Goal: Transaction & Acquisition: Purchase product/service

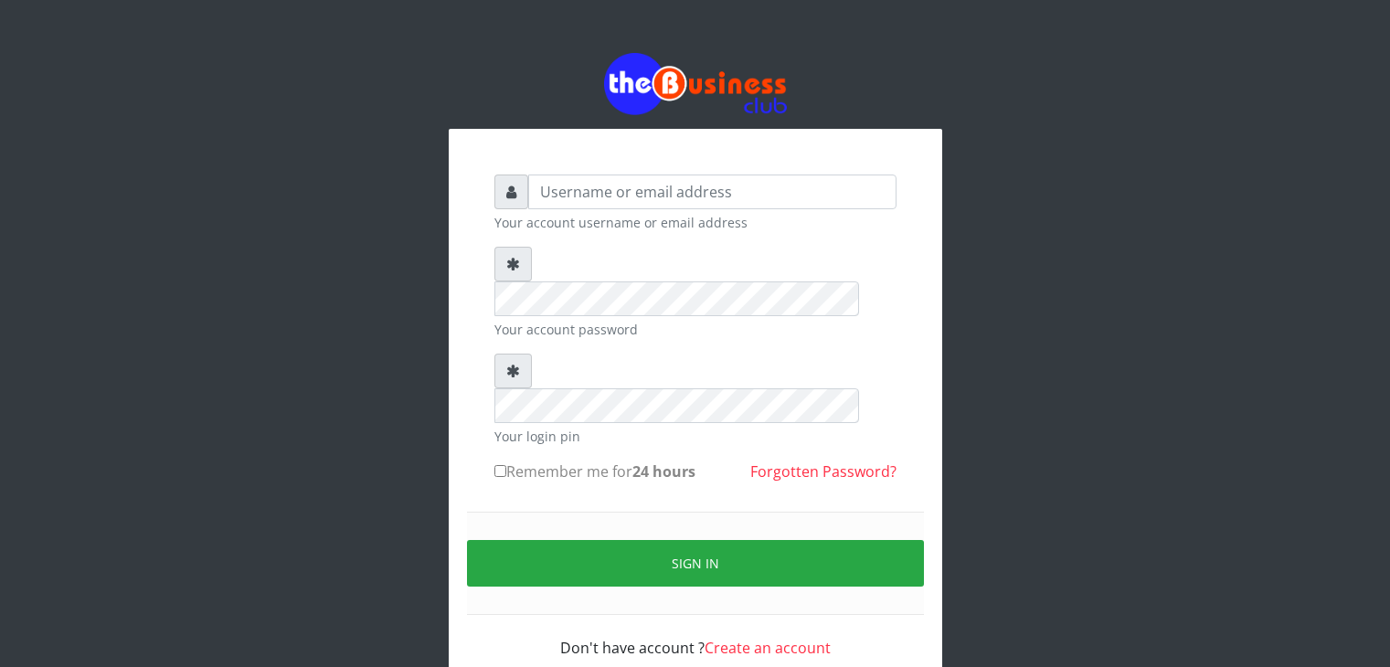
click at [658, 189] on input "text" at bounding box center [712, 192] width 368 height 35
type input "[EMAIL_ADDRESS][DOMAIN_NAME]"
click at [576, 461] on label "Remember me for 24 hours" at bounding box center [594, 472] width 201 height 22
click at [506, 465] on input "Remember me for 24 hours" at bounding box center [500, 471] width 12 height 12
checkbox input "true"
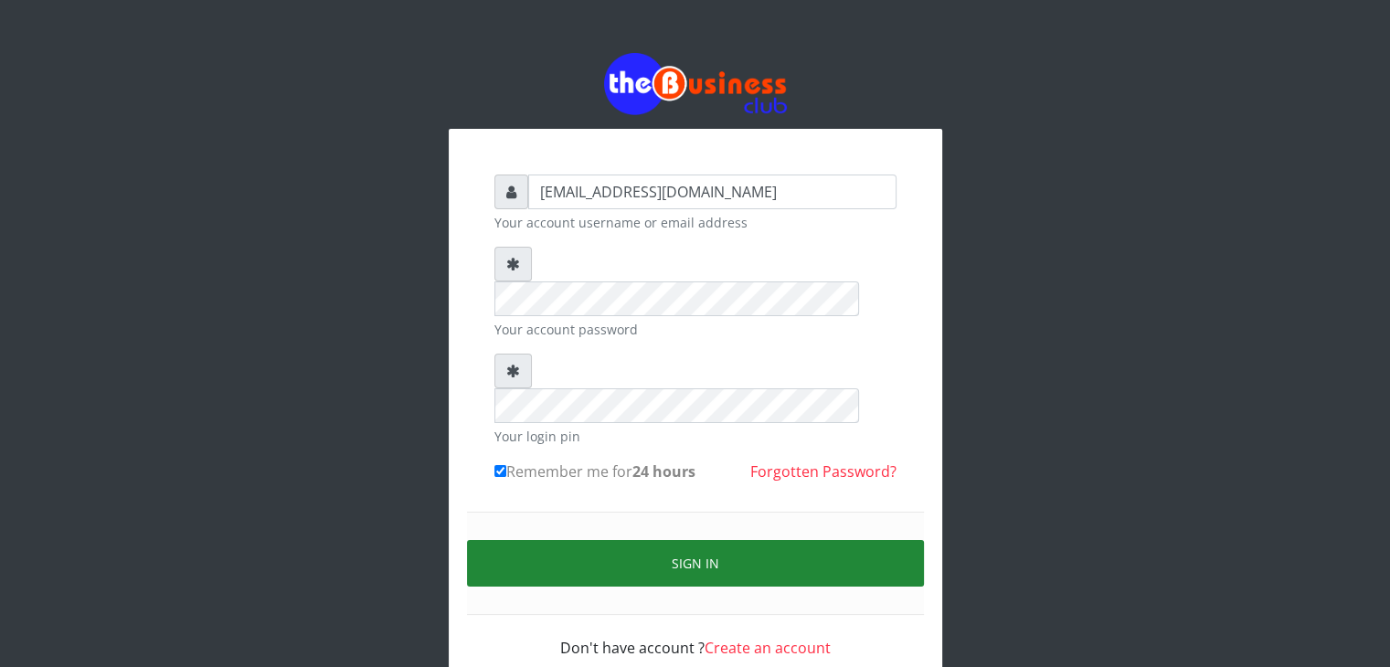
click at [681, 540] on button "Sign in" at bounding box center [695, 563] width 457 height 47
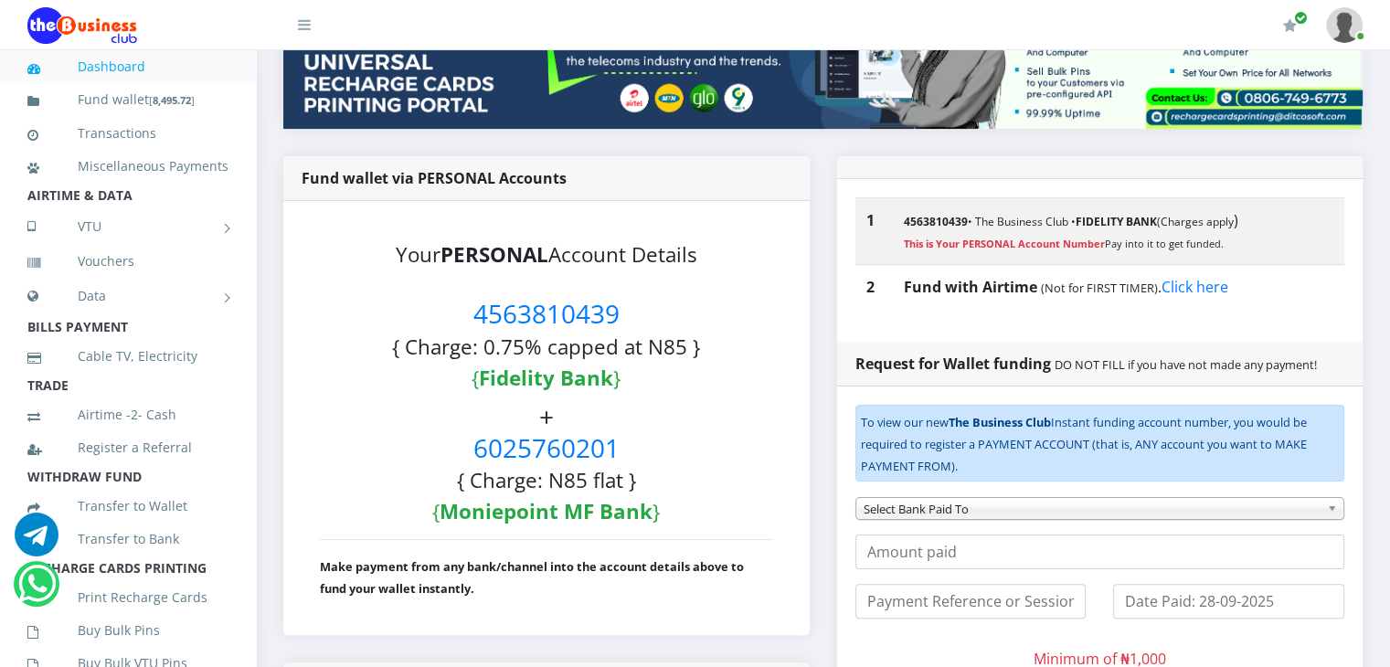
scroll to position [357, 0]
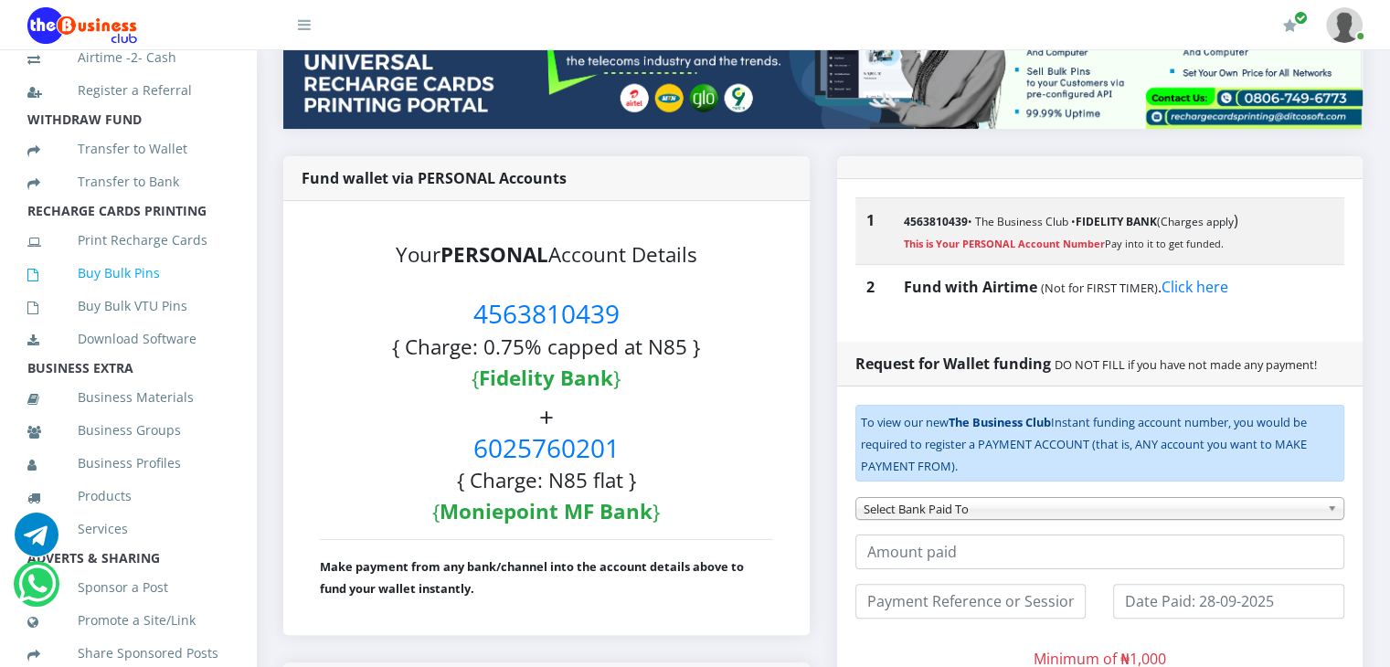
click at [94, 294] on link "Buy Bulk Pins" at bounding box center [127, 273] width 201 height 42
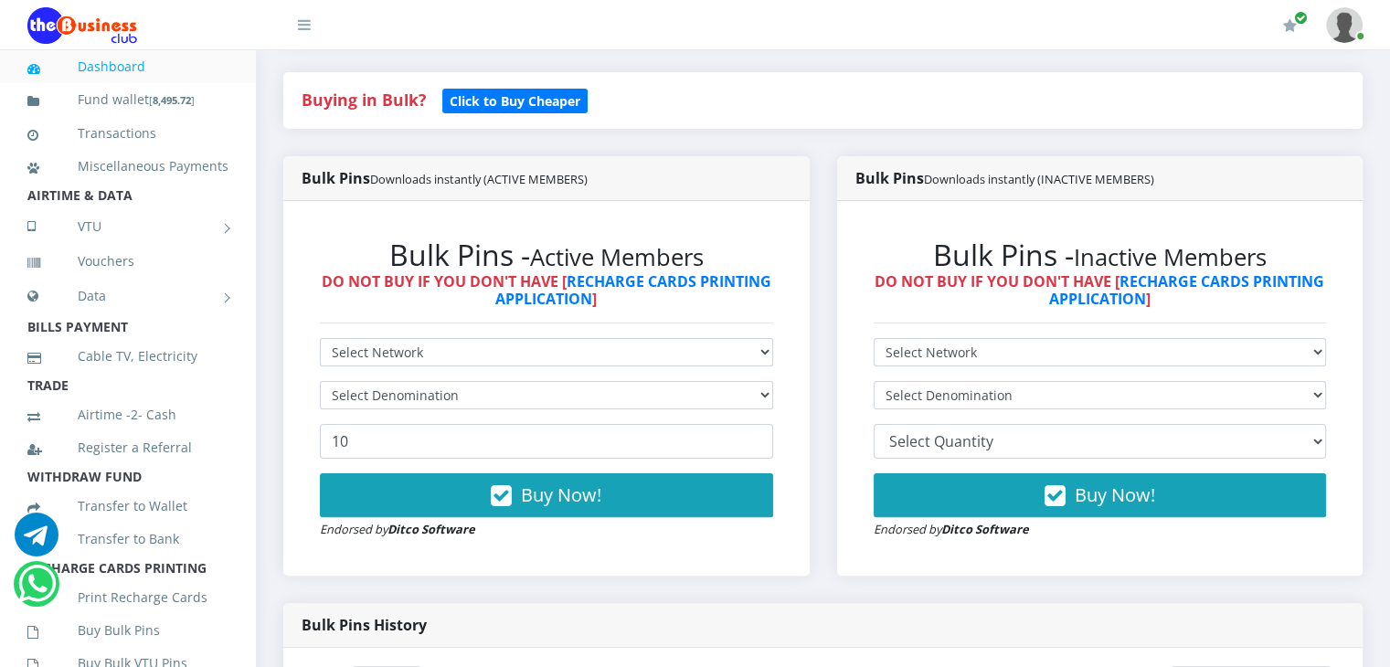
scroll to position [406, 0]
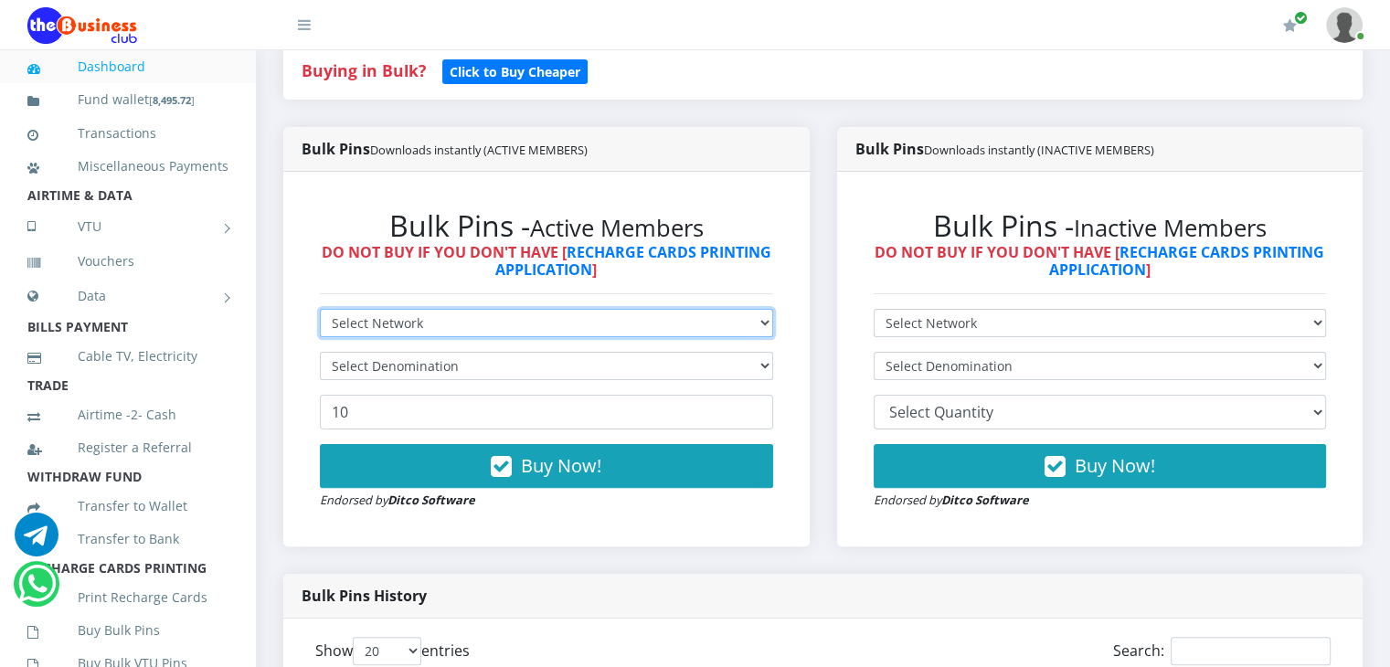
click at [757, 337] on select "Select Network MTN Globacom 9Mobile Airtel" at bounding box center [546, 323] width 453 height 28
select select "MTN"
click at [320, 329] on select "Select Network MTN Globacom 9Mobile Airtel" at bounding box center [546, 323] width 453 height 28
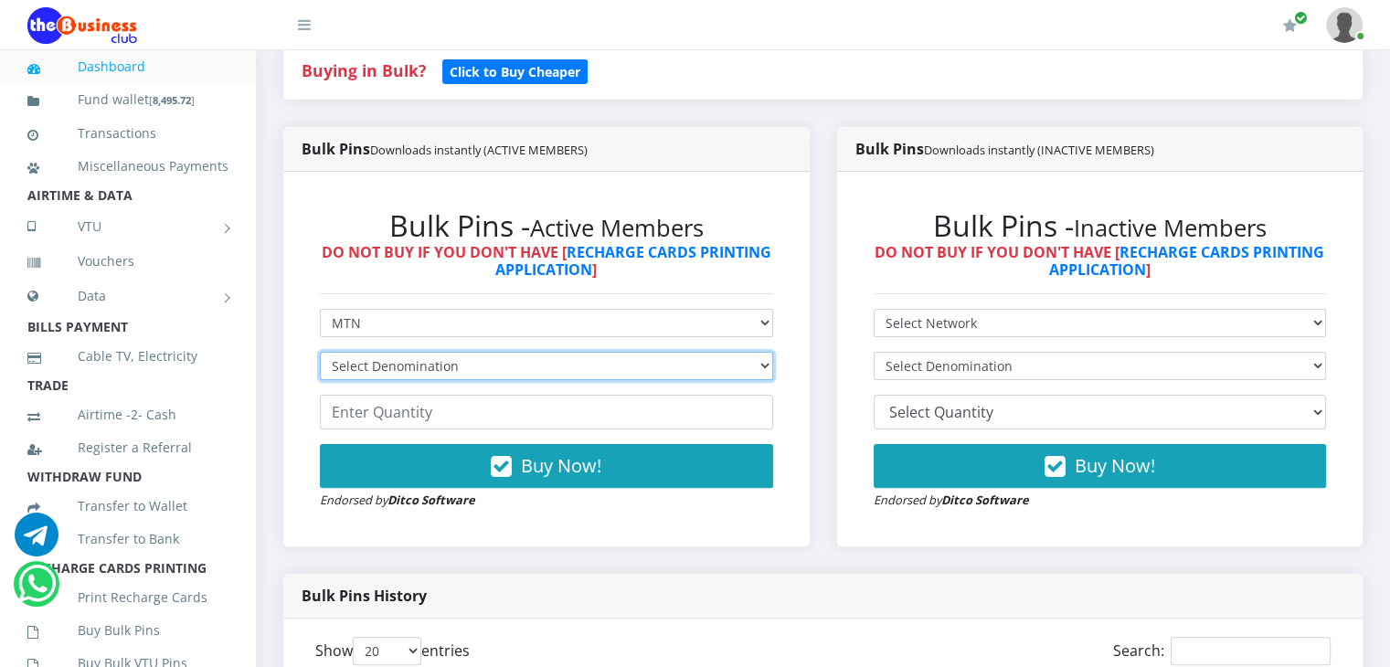
click at [435, 380] on select "Select Denomination MTN NGN100 - ₦96.99 MTN NGN200 - ₦193.98 MTN NGN400 - ₦387.…" at bounding box center [546, 366] width 453 height 28
select select "96.99-100"
click at [320, 372] on select "Select Denomination MTN NGN100 - ₦96.99 MTN NGN200 - ₦193.98 MTN NGN400 - ₦387.…" at bounding box center [546, 366] width 453 height 28
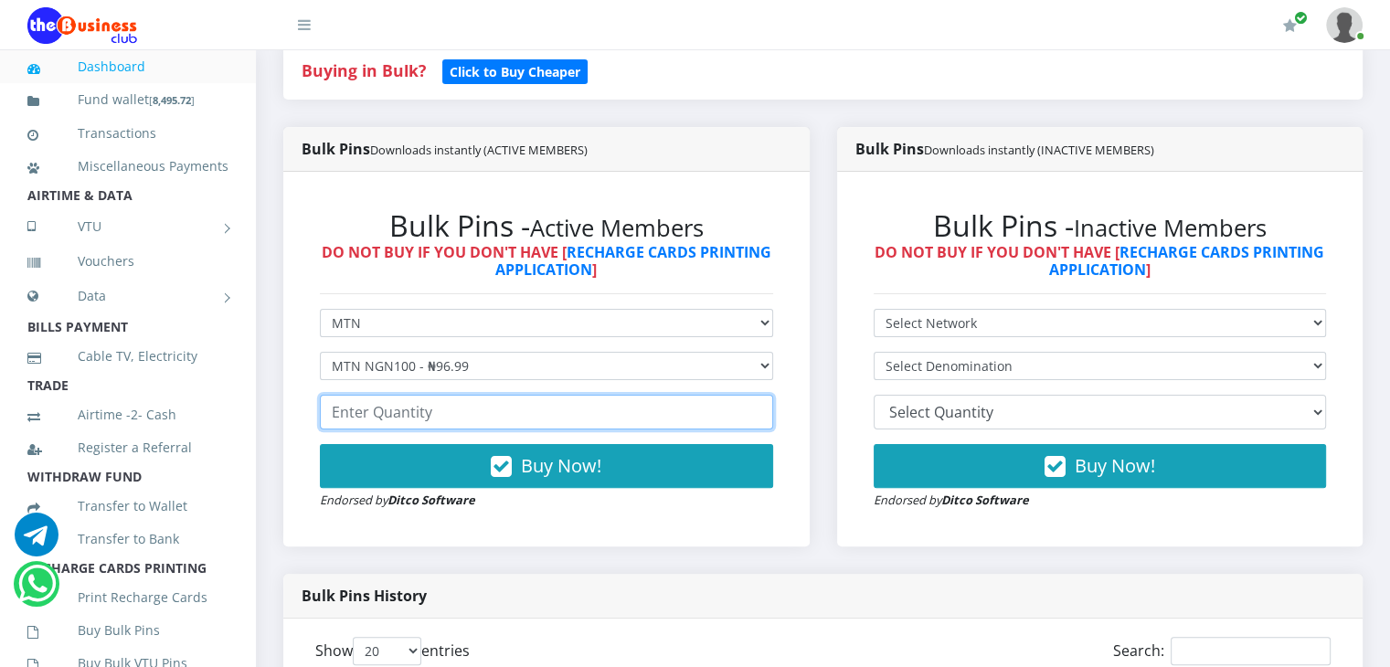
click at [442, 429] on input "number" at bounding box center [546, 412] width 453 height 35
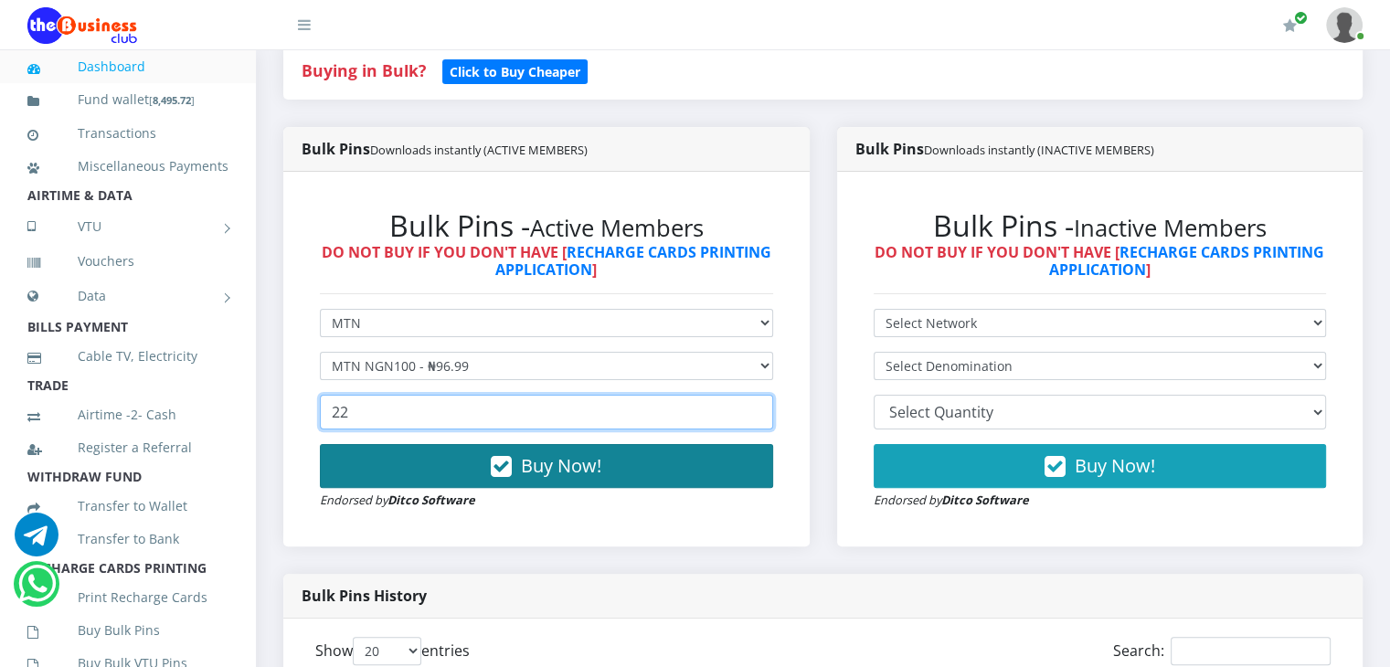
type input "22"
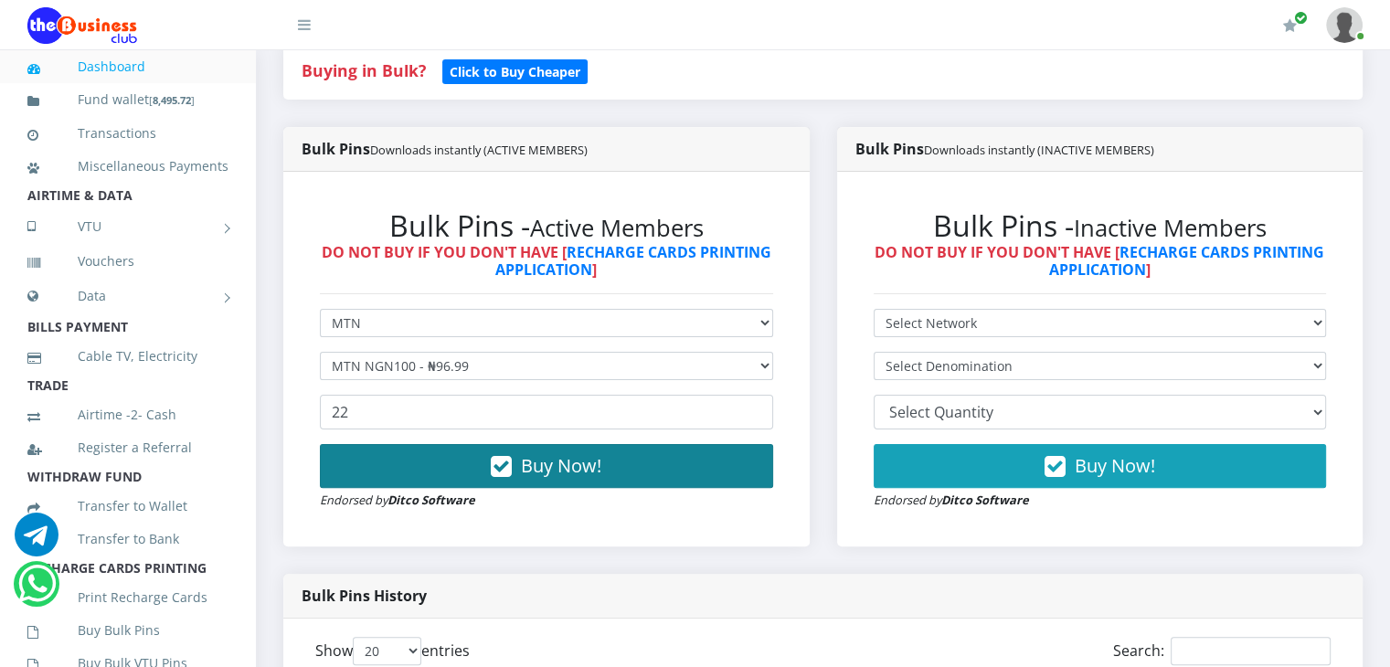
click at [558, 478] on span "Buy Now!" at bounding box center [561, 465] width 80 height 25
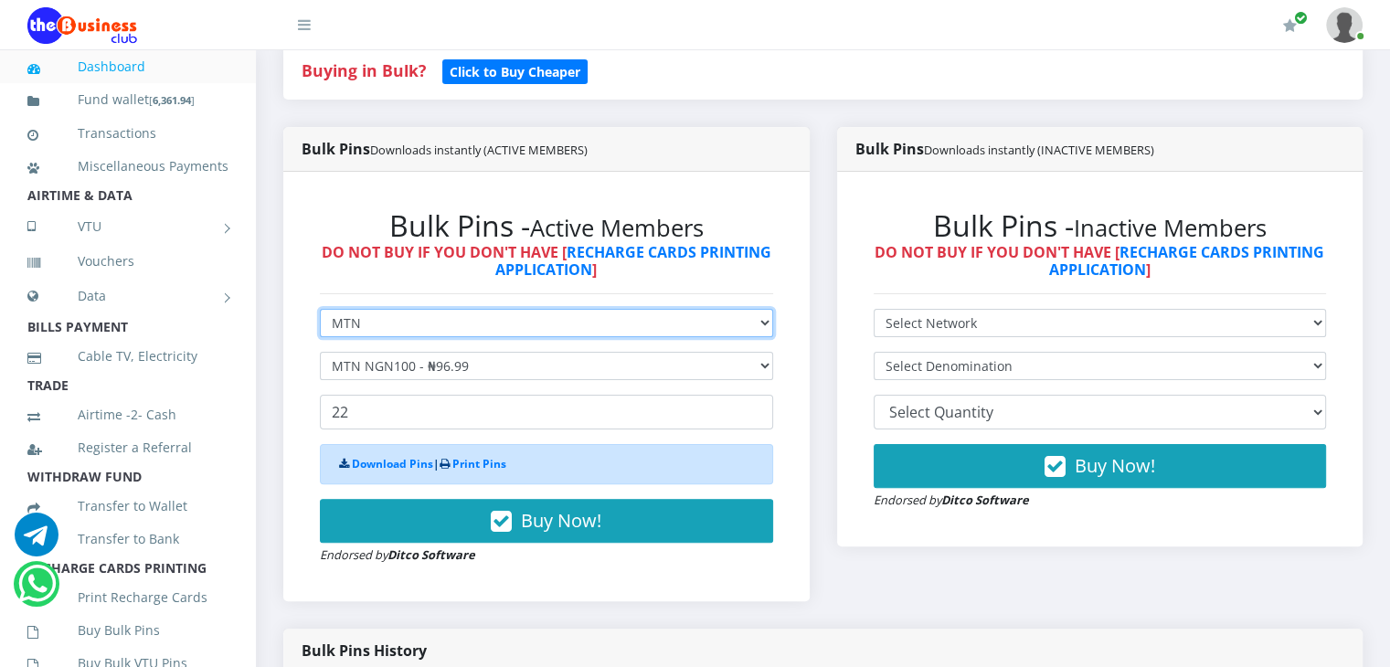
click at [538, 337] on select "Select Network MTN Globacom 9Mobile Airtel" at bounding box center [546, 323] width 453 height 28
select select "Airtel"
click at [320, 329] on select "Select Network MTN Globacom 9Mobile Airtel" at bounding box center [546, 323] width 453 height 28
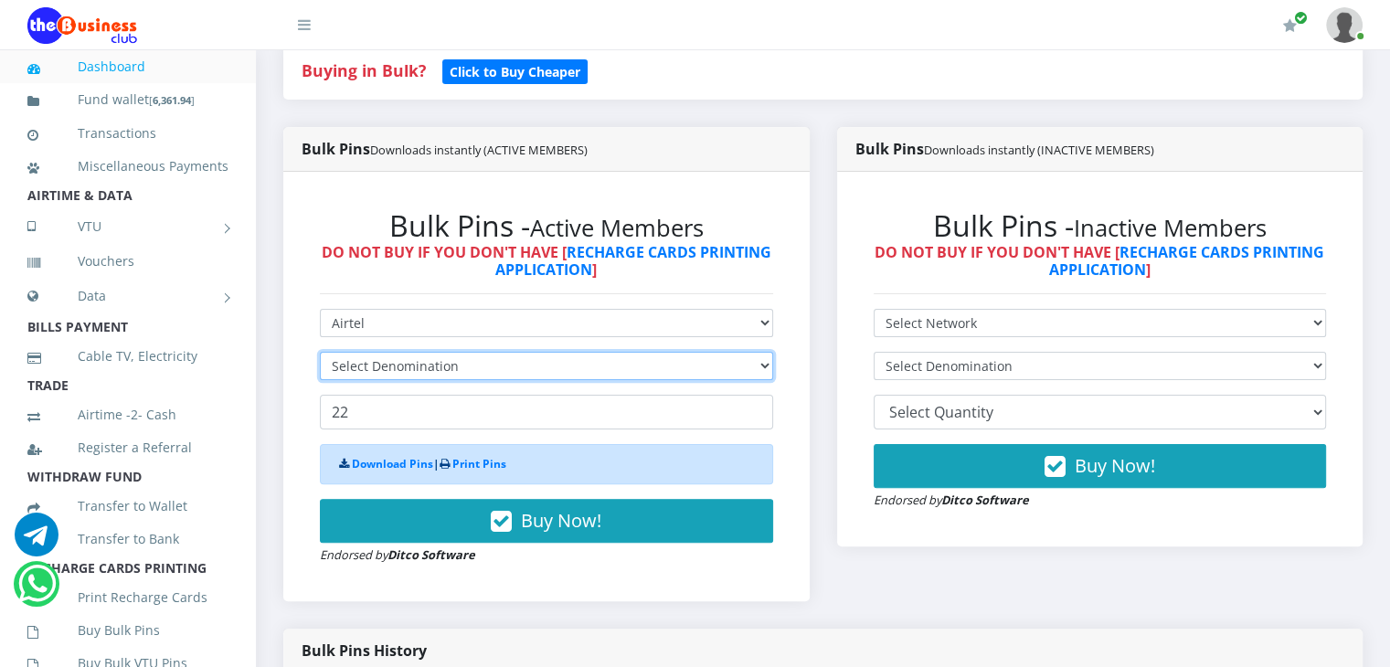
click at [494, 380] on select "Select Denomination" at bounding box center [546, 366] width 453 height 28
select select "96.38-100"
click at [320, 372] on select "Select Denomination Airtel NGN100 - ₦96.38 Airtel NGN200 - ₦192.76 Airtel NGN50…" at bounding box center [546, 366] width 453 height 28
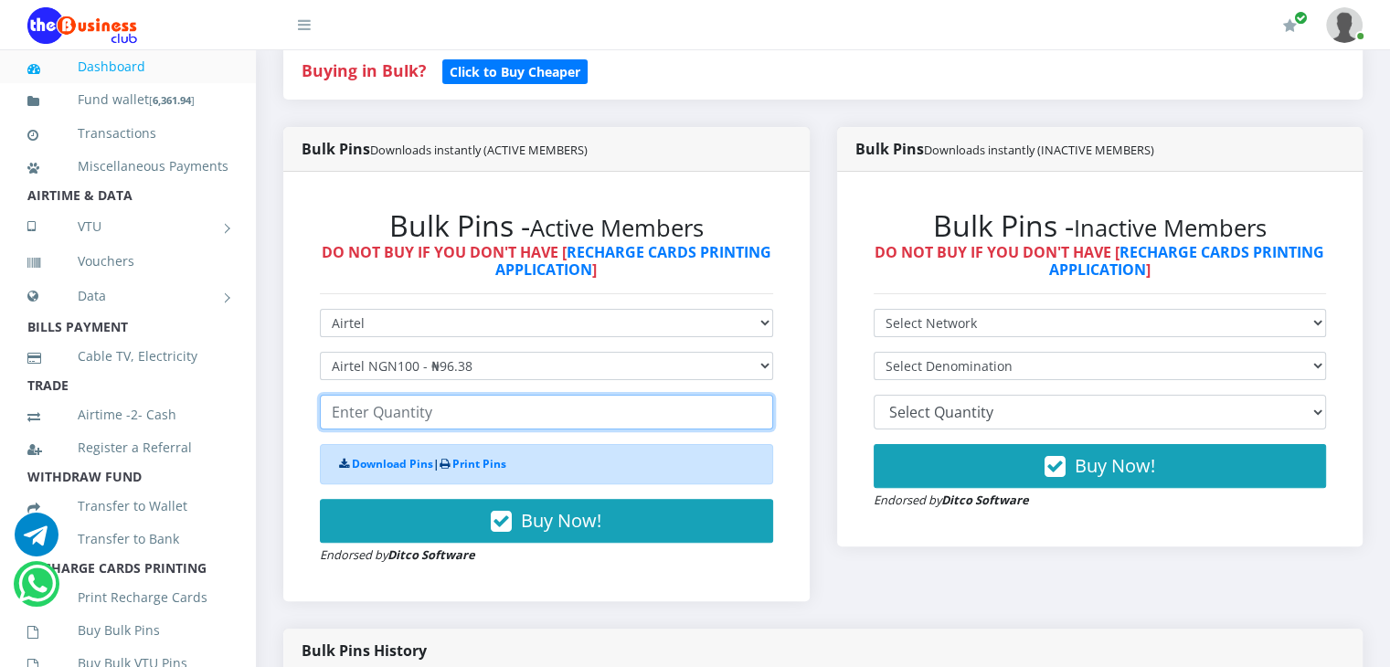
click at [490, 429] on input "number" at bounding box center [546, 412] width 453 height 35
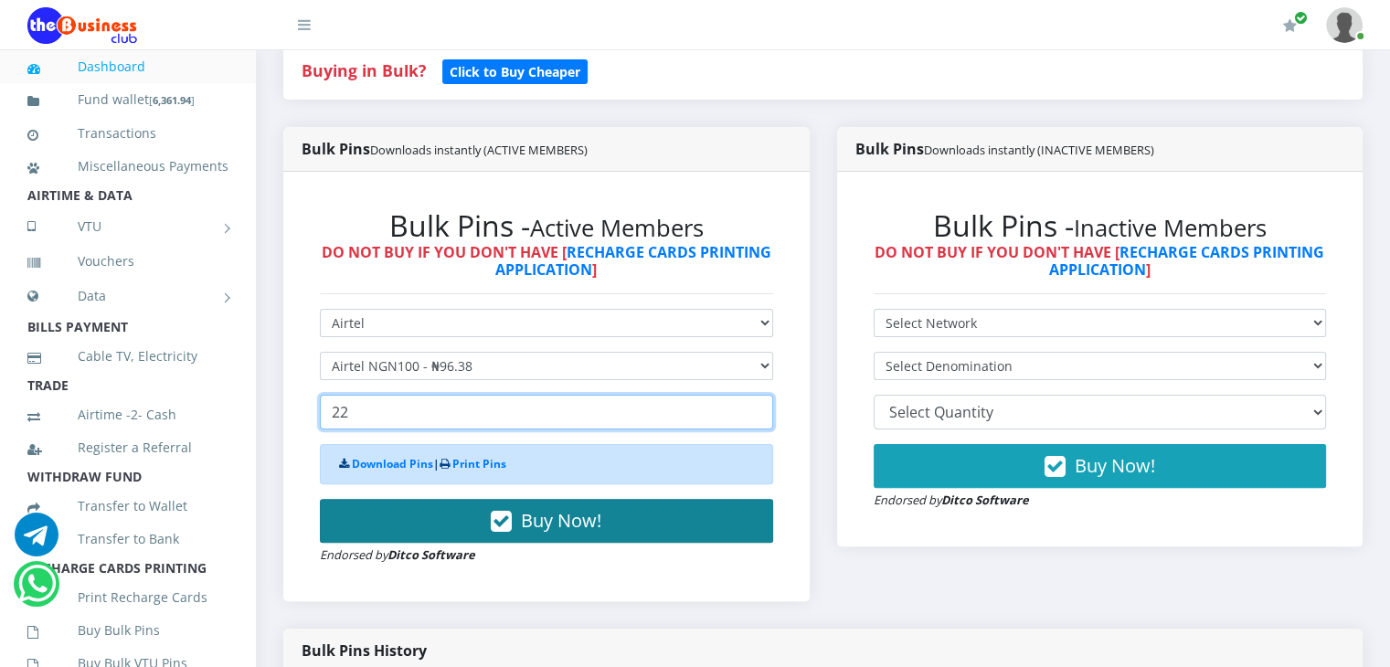
type input "22"
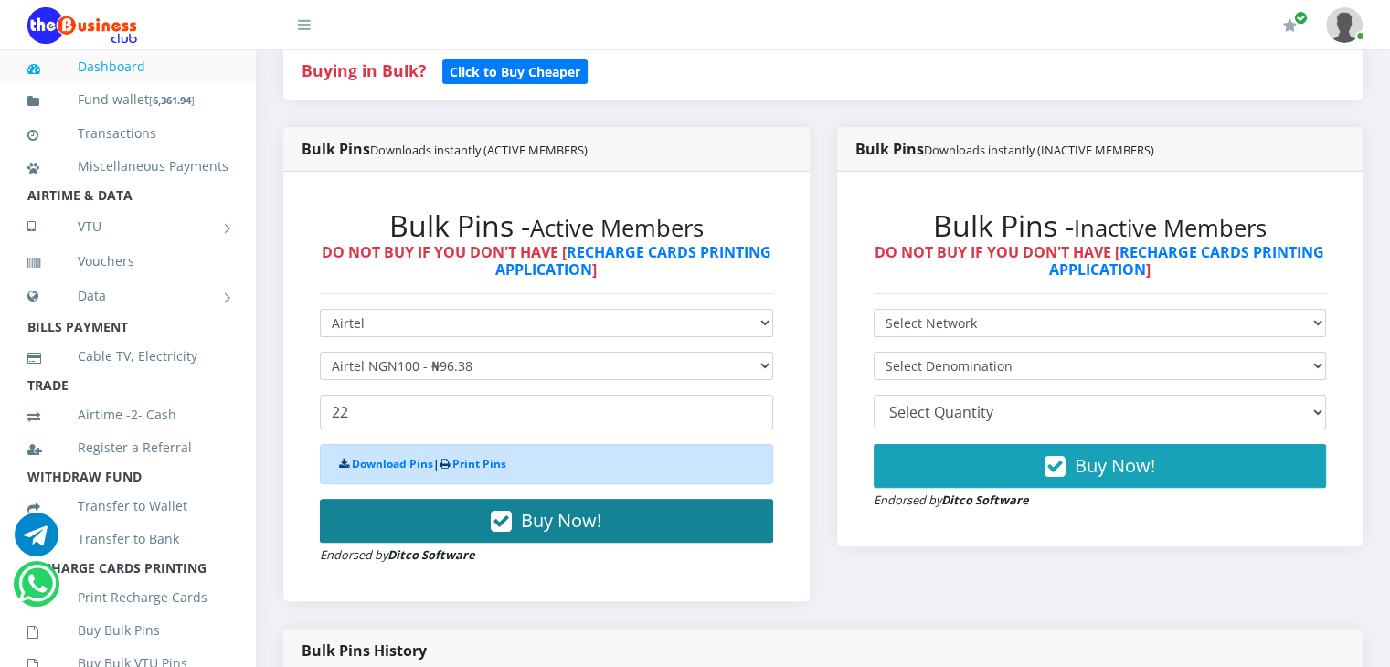
click at [548, 533] on span "Buy Now!" at bounding box center [561, 520] width 80 height 25
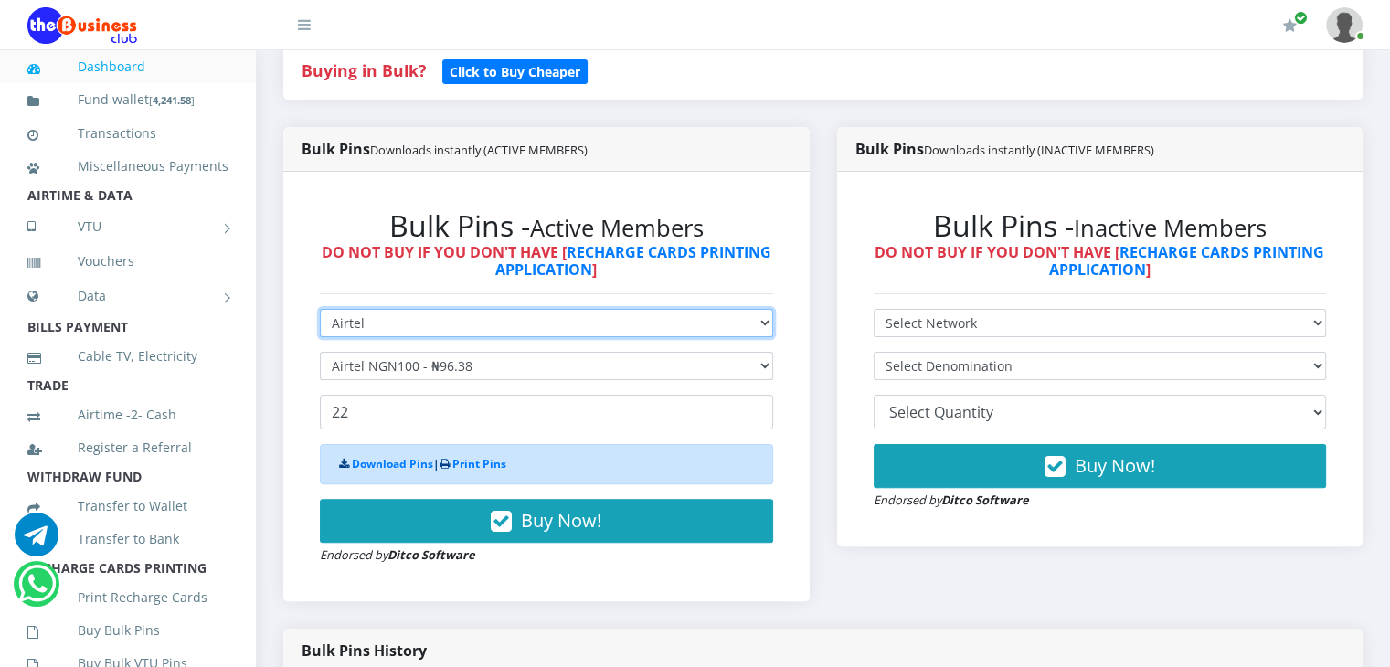
click at [514, 337] on select "Select Network MTN Globacom 9Mobile Airtel" at bounding box center [546, 323] width 453 height 28
select select "MTN"
click at [320, 329] on select "Select Network MTN Globacom 9Mobile Airtel" at bounding box center [546, 323] width 453 height 28
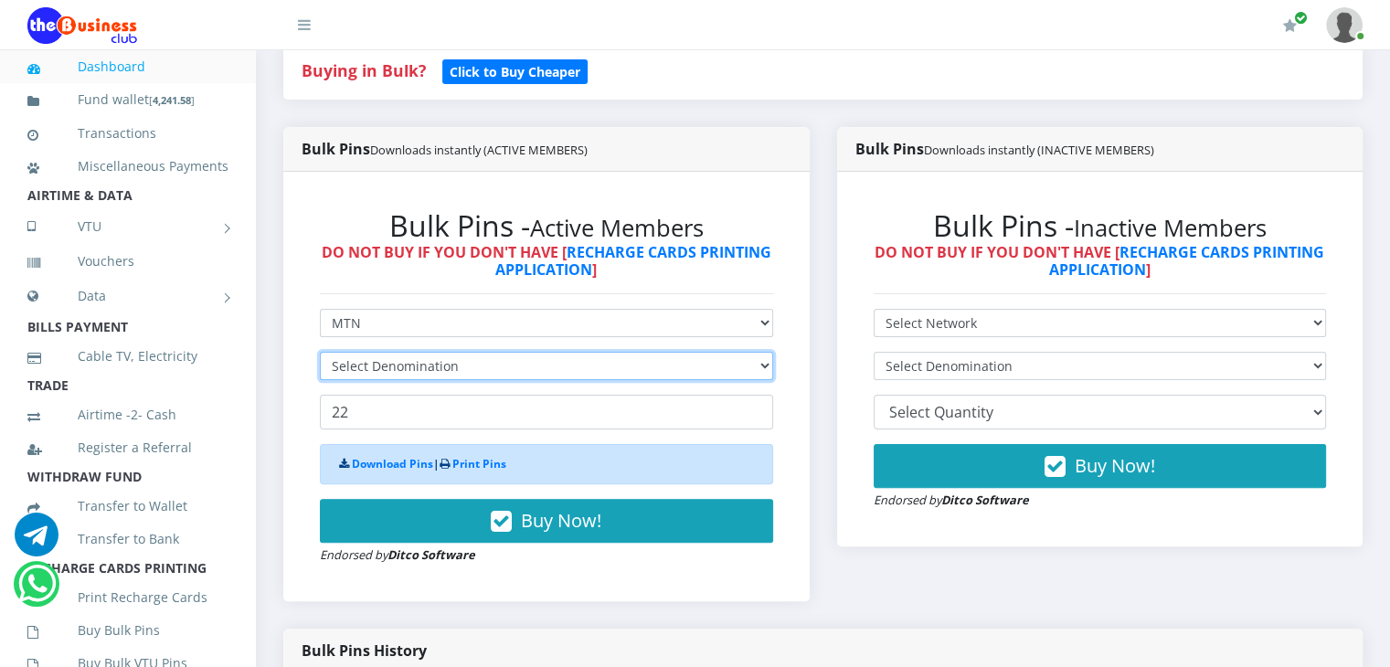
click at [440, 380] on select "Select Denomination" at bounding box center [546, 366] width 453 height 28
click at [448, 380] on select "Select Denomination MTN NGN100 - ₦96.99 MTN NGN200 - ₦193.98 MTN NGN400 - ₦387.…" at bounding box center [546, 366] width 453 height 28
select select "193.98-200"
click at [320, 372] on select "Select Denomination MTN NGN100 - ₦96.99 MTN NGN200 - ₦193.98 MTN NGN400 - ₦387.…" at bounding box center [546, 366] width 453 height 28
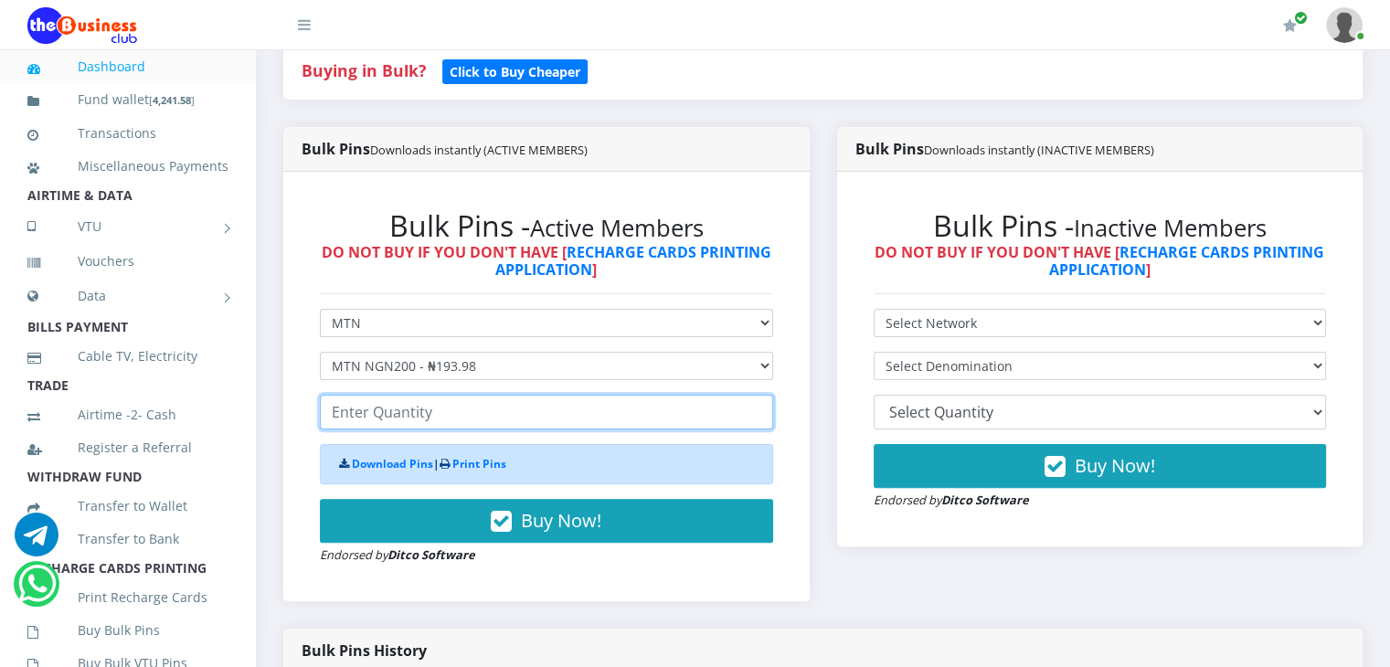
click at [503, 429] on input "number" at bounding box center [546, 412] width 453 height 35
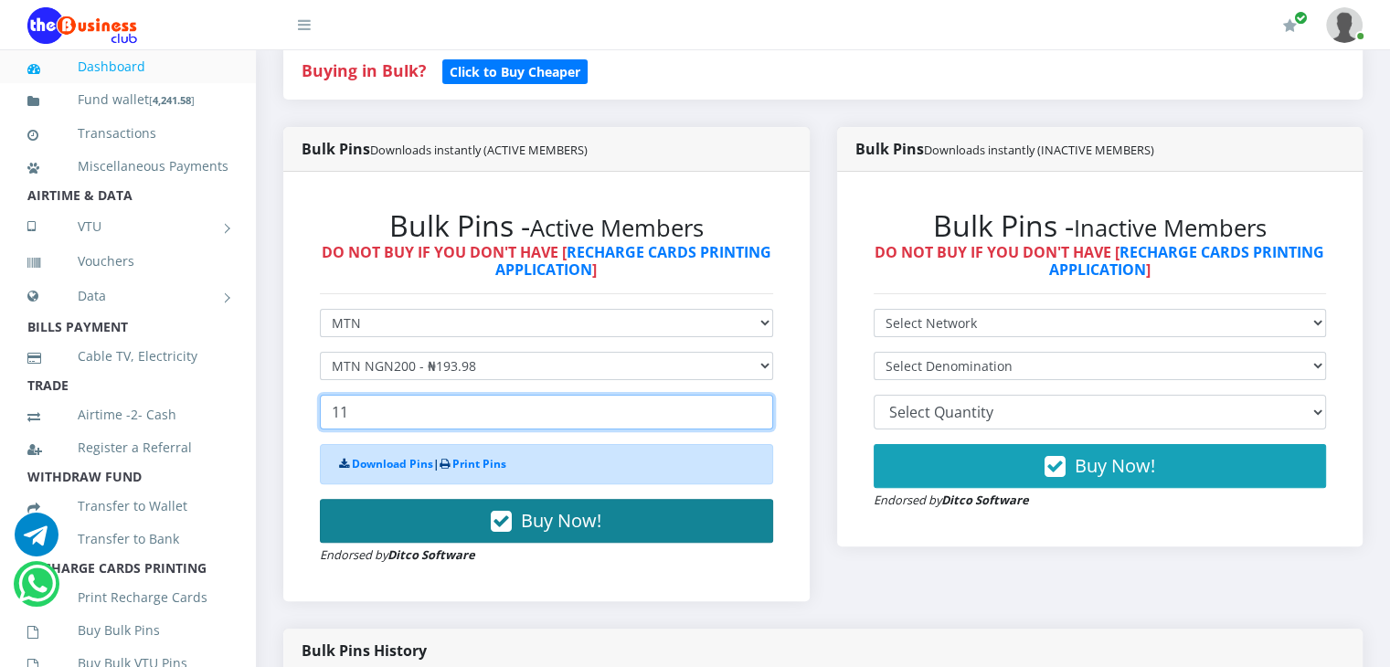
type input "11"
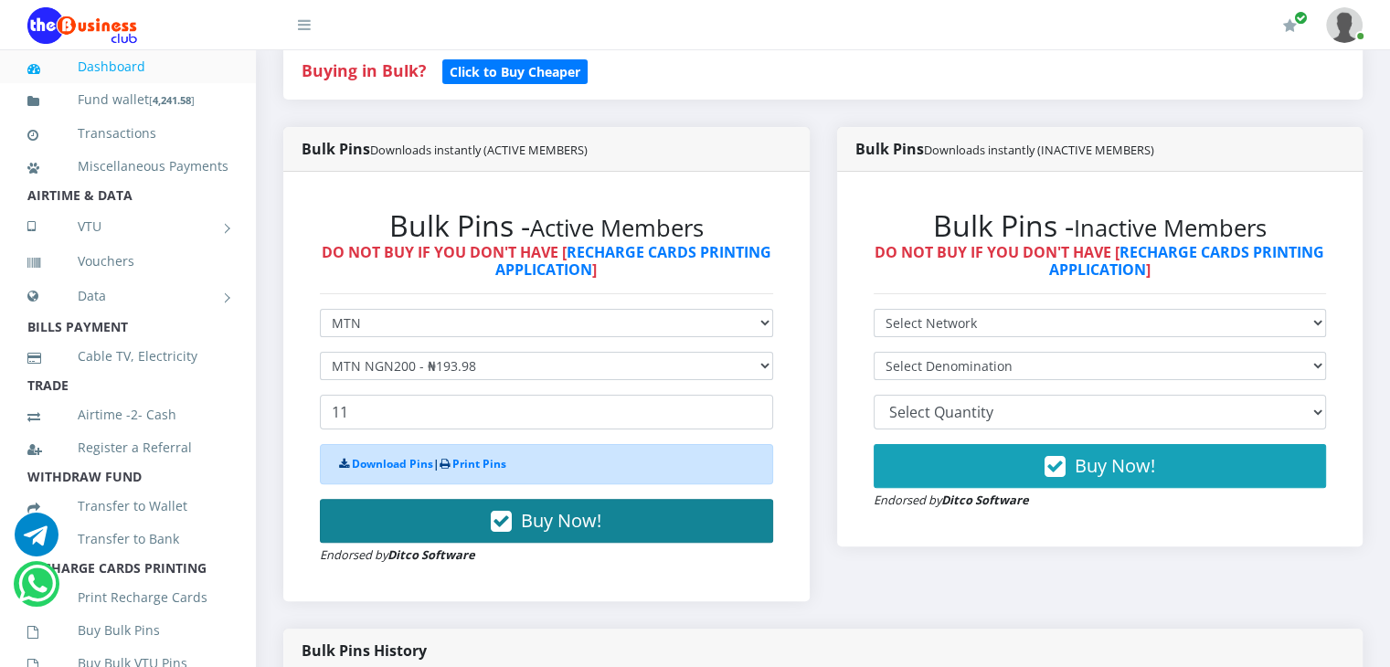
click at [558, 533] on span "Buy Now!" at bounding box center [561, 520] width 80 height 25
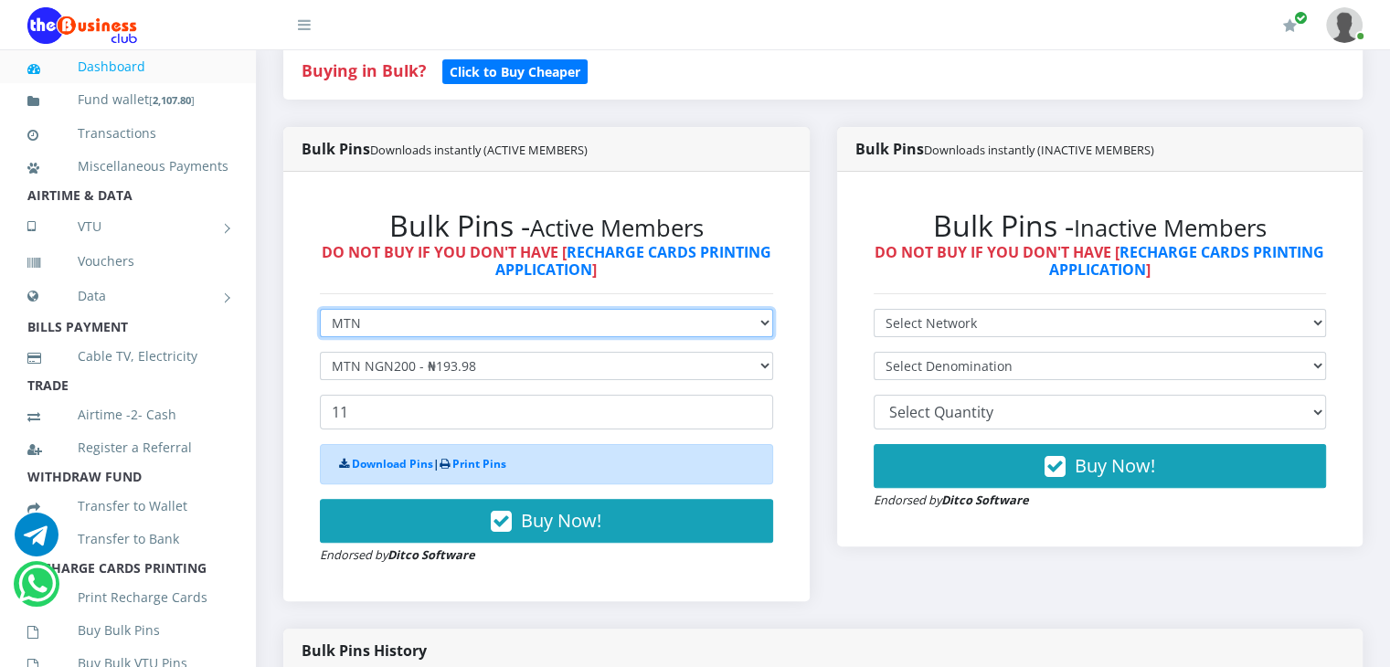
click at [572, 337] on select "Select Network MTN Globacom 9Mobile Airtel" at bounding box center [546, 323] width 453 height 28
select select "Airtel"
click at [320, 329] on select "Select Network MTN Globacom 9Mobile Airtel" at bounding box center [546, 323] width 453 height 28
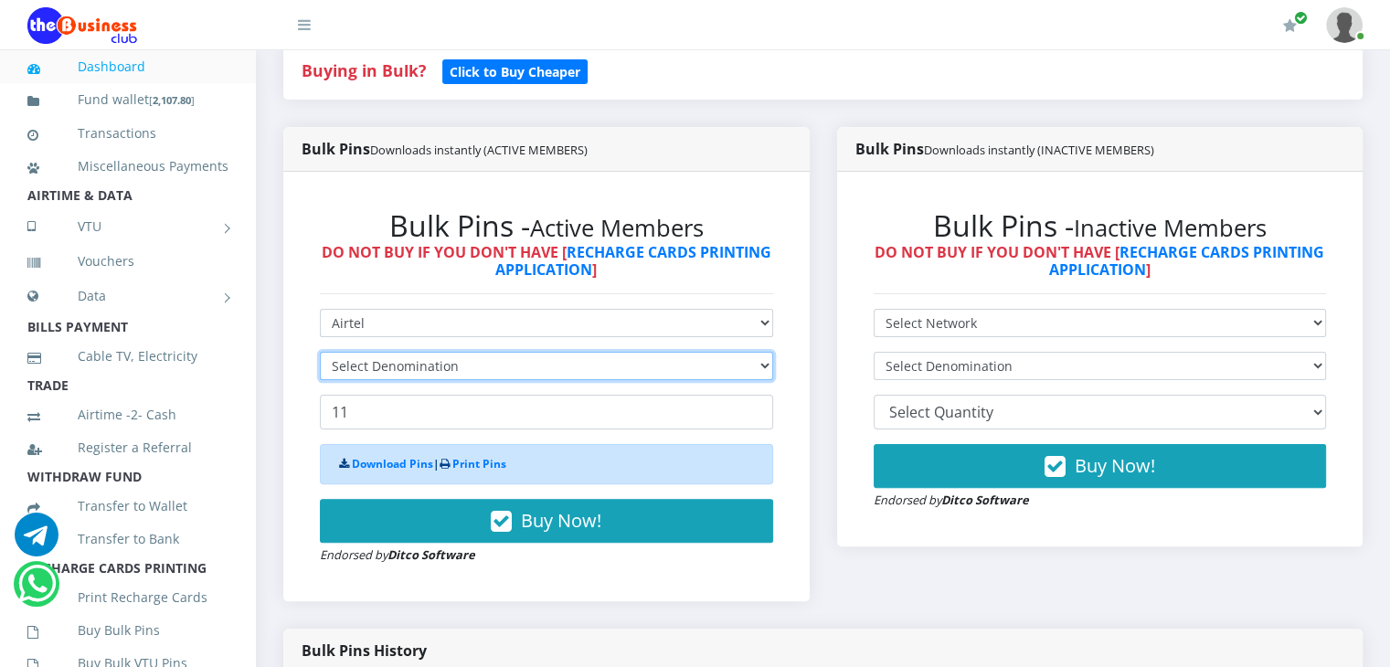
click at [442, 380] on select "Select Denomination" at bounding box center [546, 366] width 453 height 28
click at [457, 380] on select "Select Denomination" at bounding box center [546, 366] width 453 height 28
select select "192.76-200"
click at [320, 372] on select "Select Denomination Airtel NGN100 - ₦96.38 Airtel NGN200 - ₦192.76 Airtel NGN50…" at bounding box center [546, 366] width 453 height 28
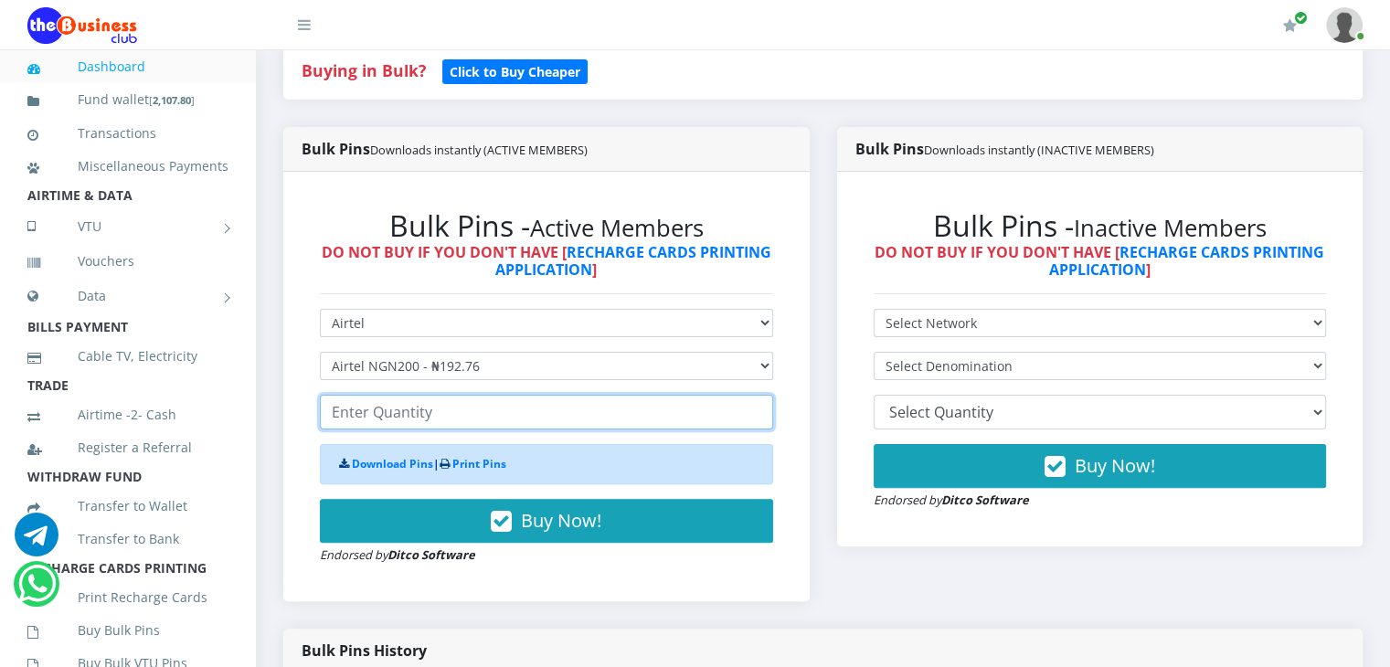
click at [410, 429] on input "number" at bounding box center [546, 412] width 453 height 35
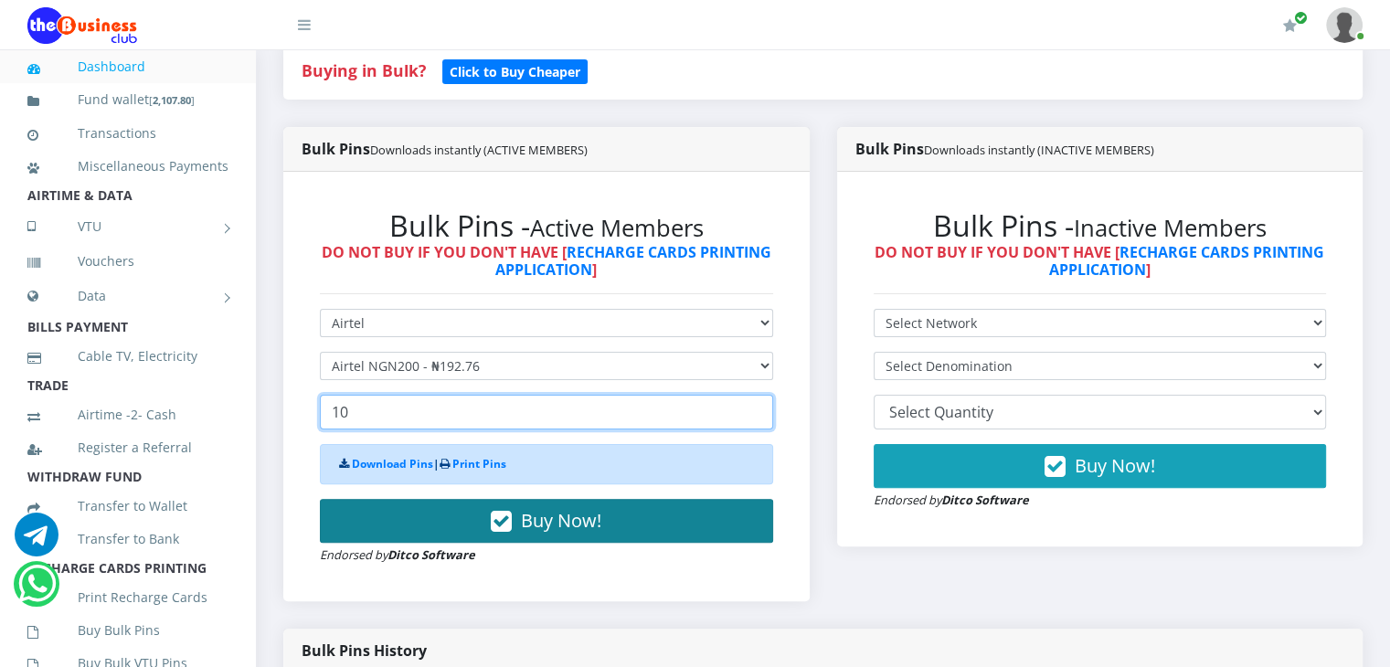
type input "10"
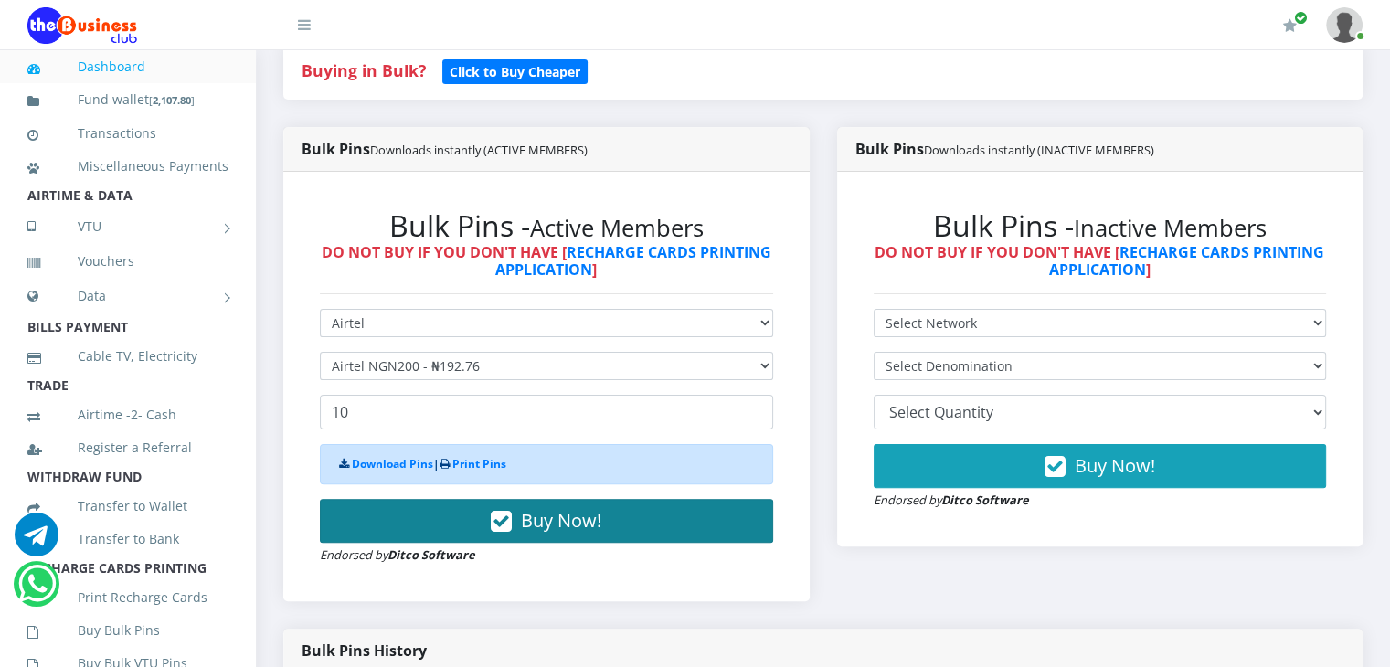
click at [552, 533] on span "Buy Now!" at bounding box center [561, 520] width 80 height 25
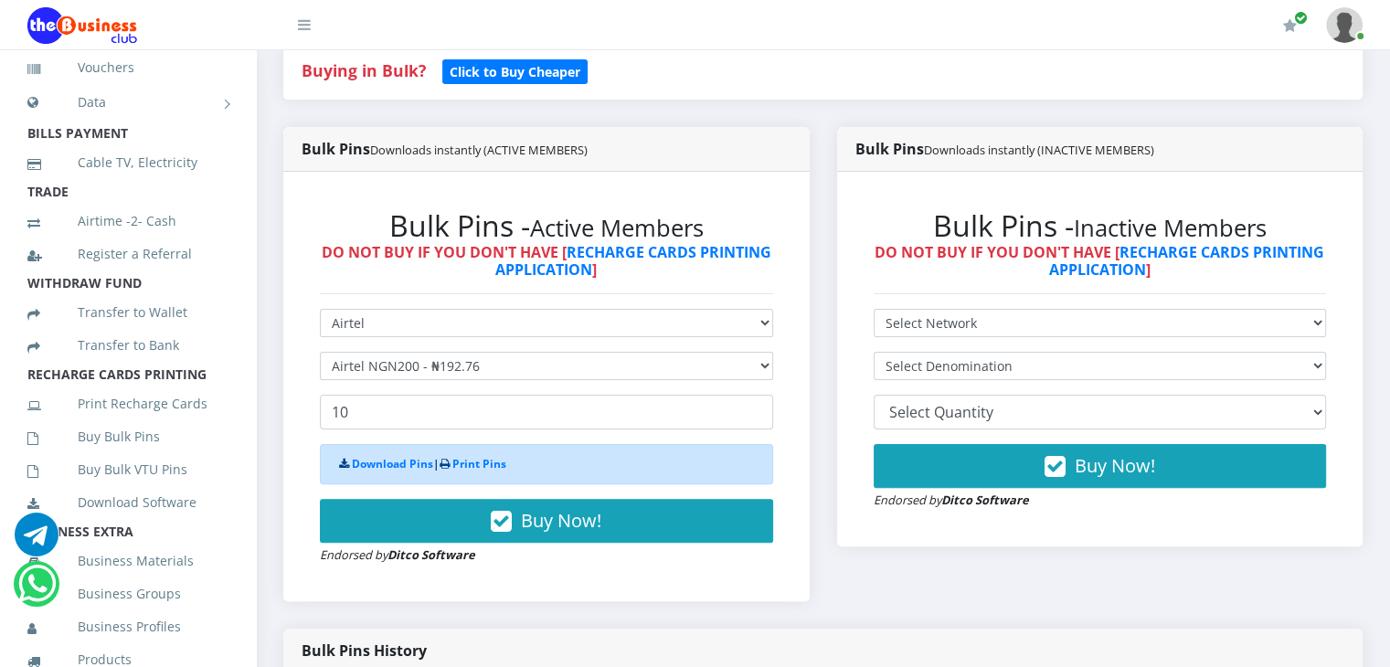
scroll to position [200, 0]
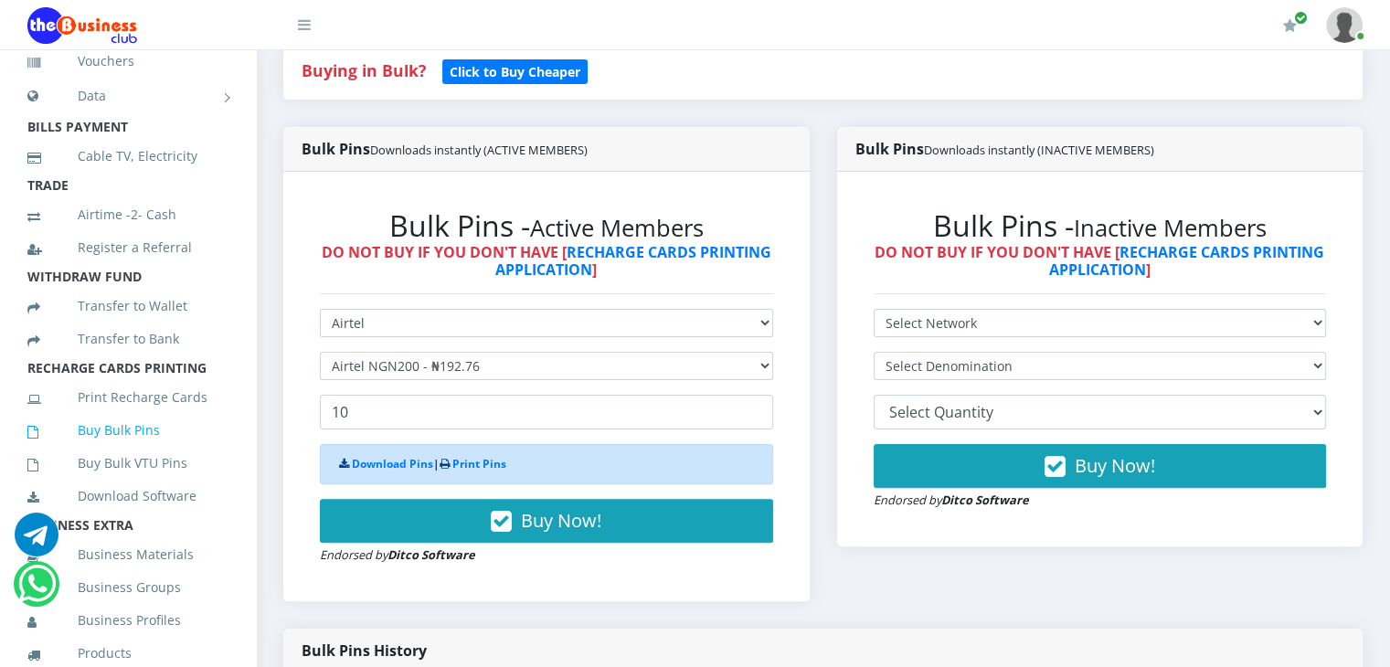
click at [107, 451] on link "Buy Bulk Pins" at bounding box center [127, 430] width 201 height 42
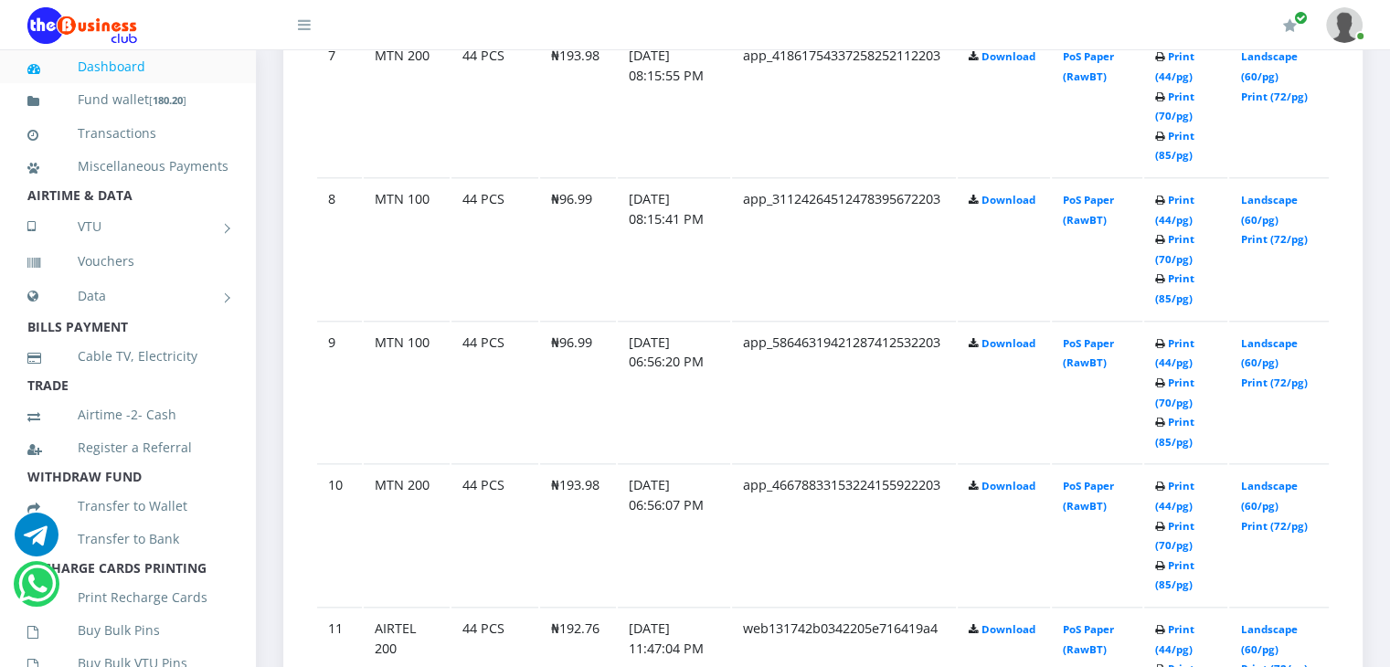
scroll to position [1944, 0]
